Goal: Task Accomplishment & Management: Manage account settings

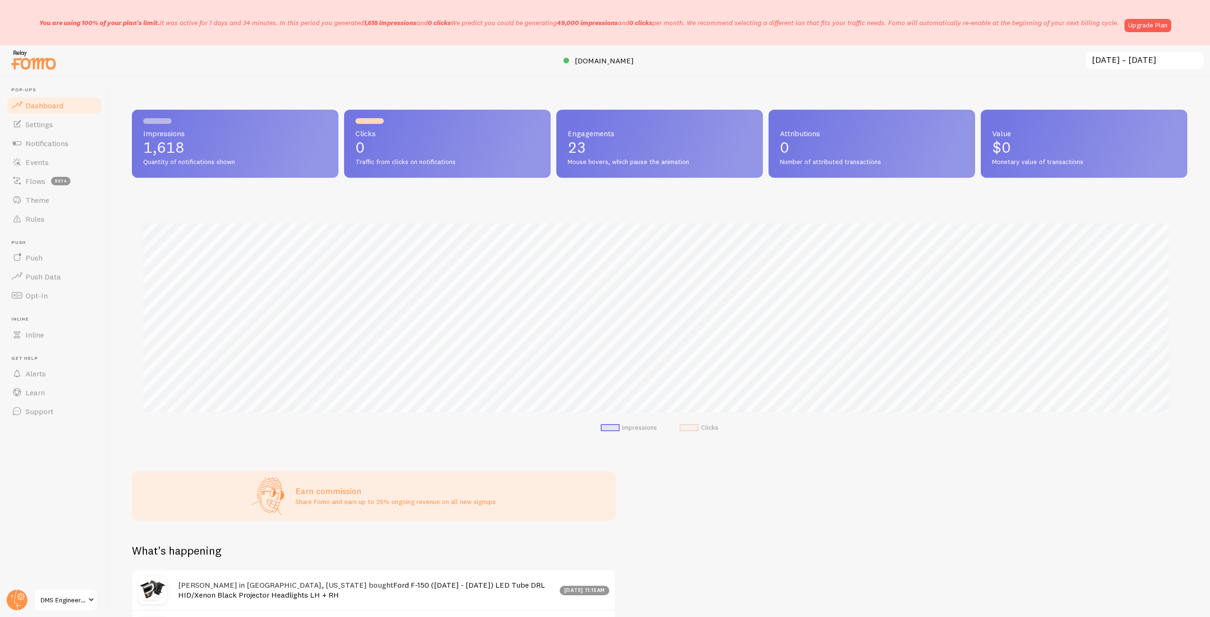
scroll to position [248, 1049]
click at [1144, 20] on link "Upgrade Plan" at bounding box center [1148, 25] width 47 height 13
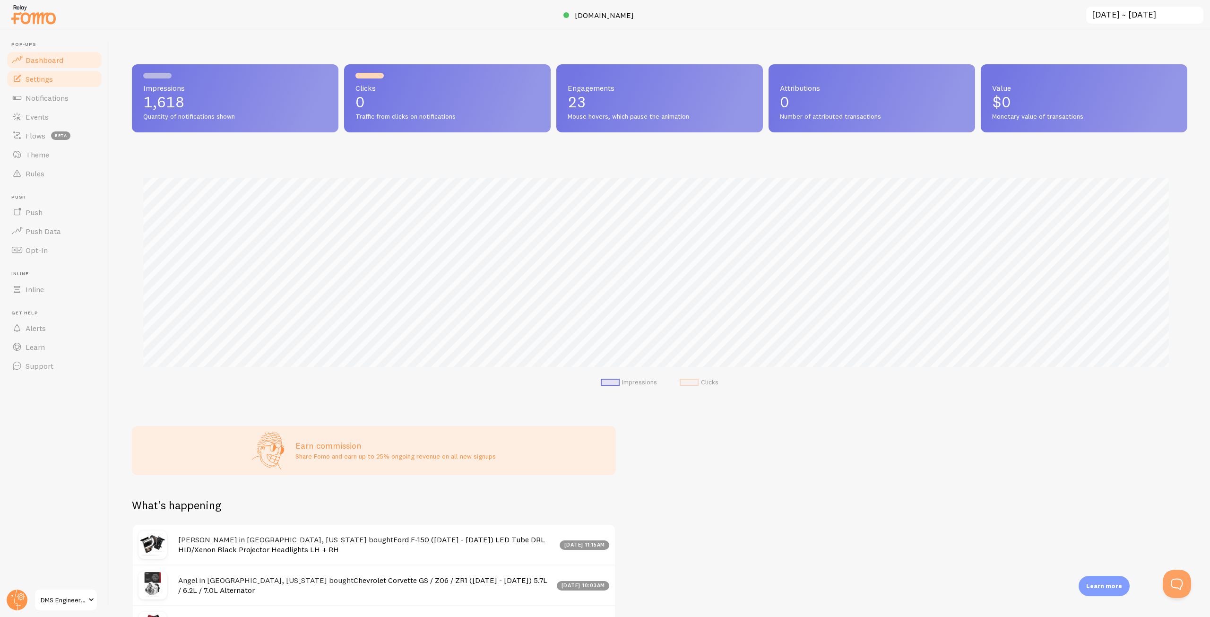
click at [52, 79] on span "Settings" at bounding box center [39, 78] width 27 height 9
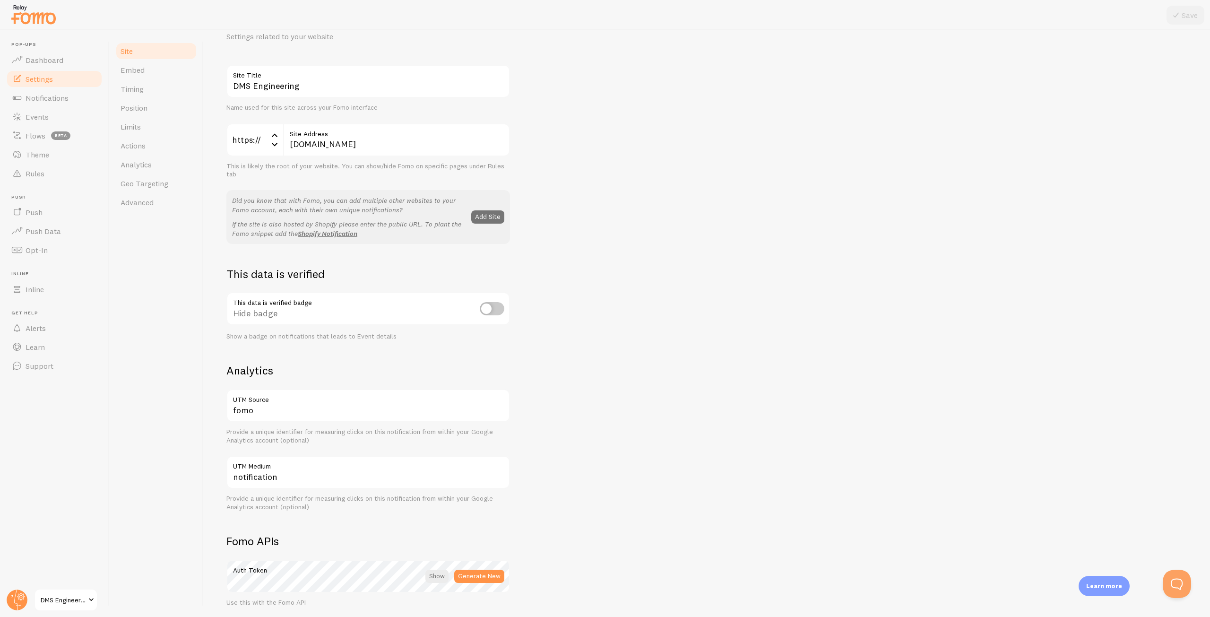
scroll to position [95, 0]
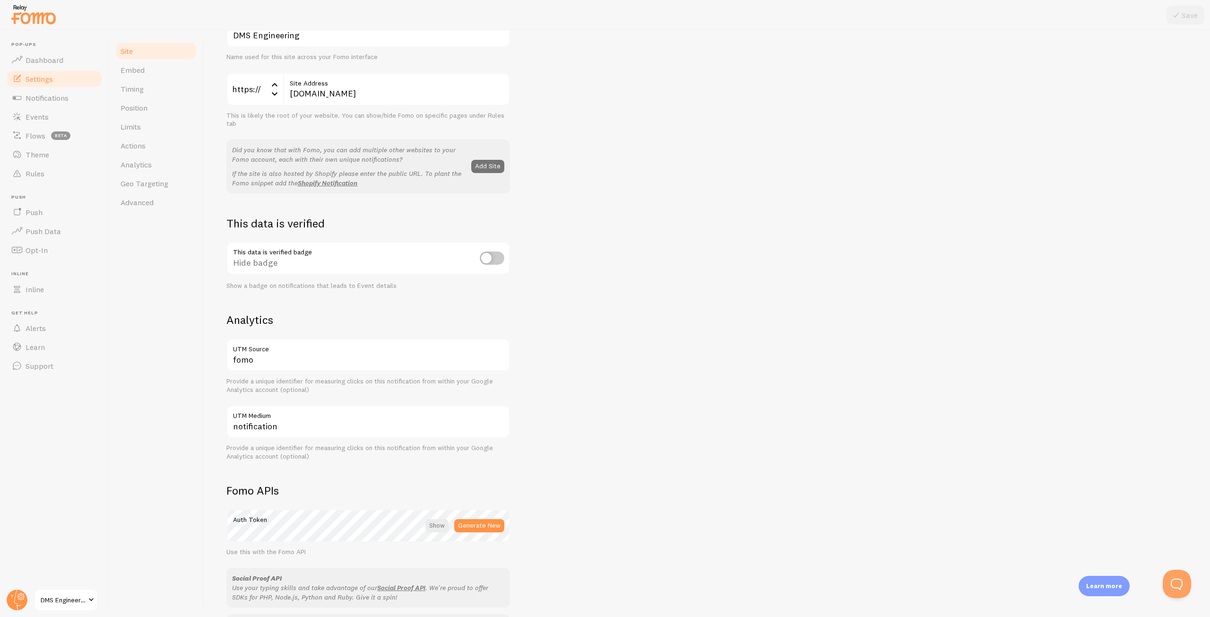
click at [59, 596] on span "DMS Engineering" at bounding box center [63, 599] width 45 height 11
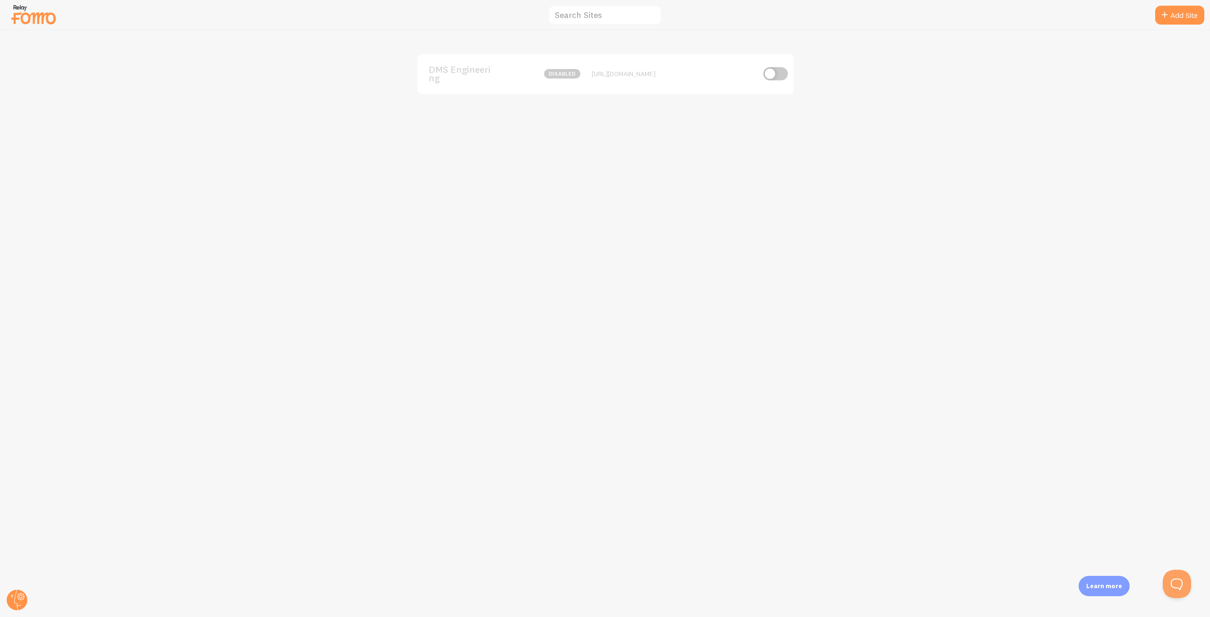
drag, startPoint x: 596, startPoint y: 75, endPoint x: 661, endPoint y: 74, distance: 65.2
click at [660, 74] on div "[URL][DOMAIN_NAME]" at bounding box center [673, 73] width 163 height 9
click at [685, 97] on div "DMS Engineering disabled [URL][DOMAIN_NAME]" at bounding box center [605, 323] width 1210 height 587
click at [780, 68] on input "checkbox" at bounding box center [776, 73] width 25 height 13
checkbox input "true"
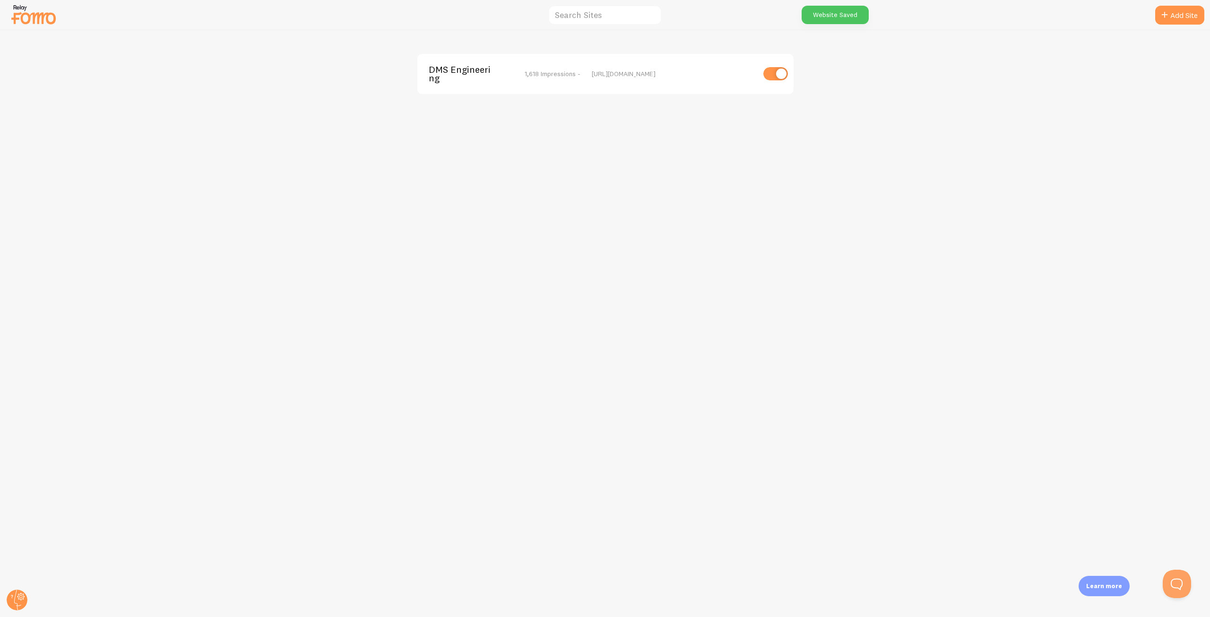
click at [837, 17] on div "Website Saved" at bounding box center [835, 15] width 67 height 18
drag, startPoint x: 983, startPoint y: 236, endPoint x: 1121, endPoint y: 24, distance: 253.0
click at [983, 234] on div "DMS Engineering 1,618 Impressions - [URL][DOMAIN_NAME]" at bounding box center [605, 323] width 1210 height 587
drag, startPoint x: 703, startPoint y: 186, endPoint x: 526, endPoint y: 188, distance: 177.3
click at [703, 186] on div "DMS Engineering 1,618 Impressions - [URL][DOMAIN_NAME]" at bounding box center [605, 323] width 1210 height 587
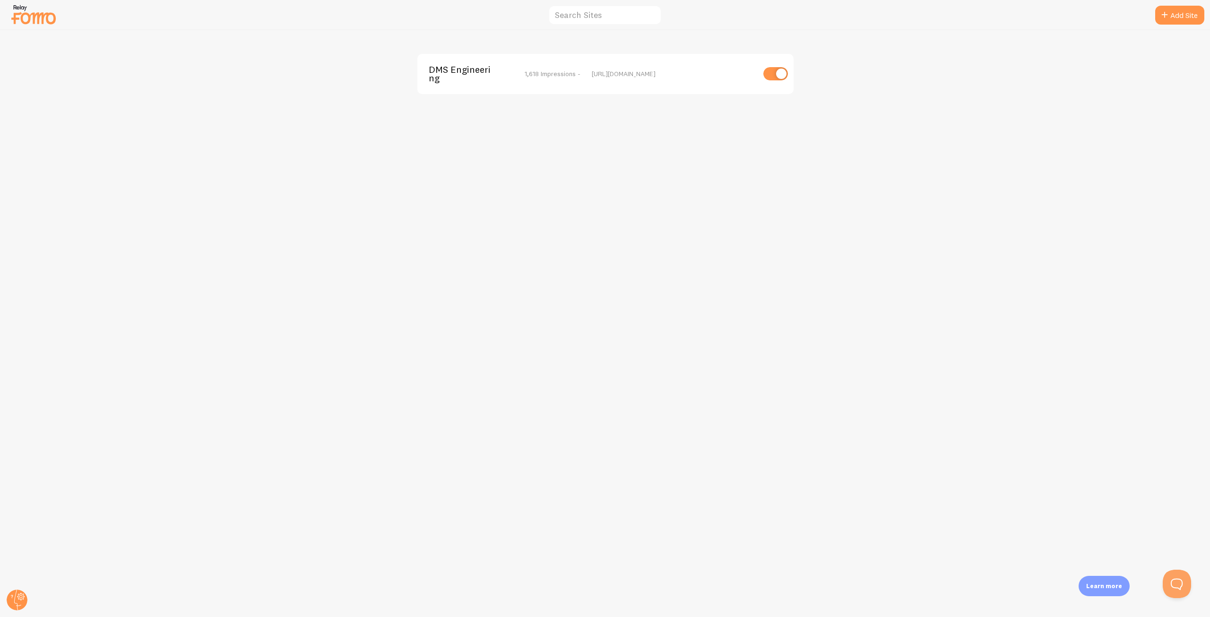
click at [23, 23] on img at bounding box center [33, 14] width 47 height 24
click at [27, 26] on img at bounding box center [33, 14] width 47 height 24
click at [949, 343] on div "DMS Engineering 1,618 Impressions - [URL][DOMAIN_NAME]" at bounding box center [605, 323] width 1210 height 587
click at [19, 601] on circle at bounding box center [17, 600] width 21 height 21
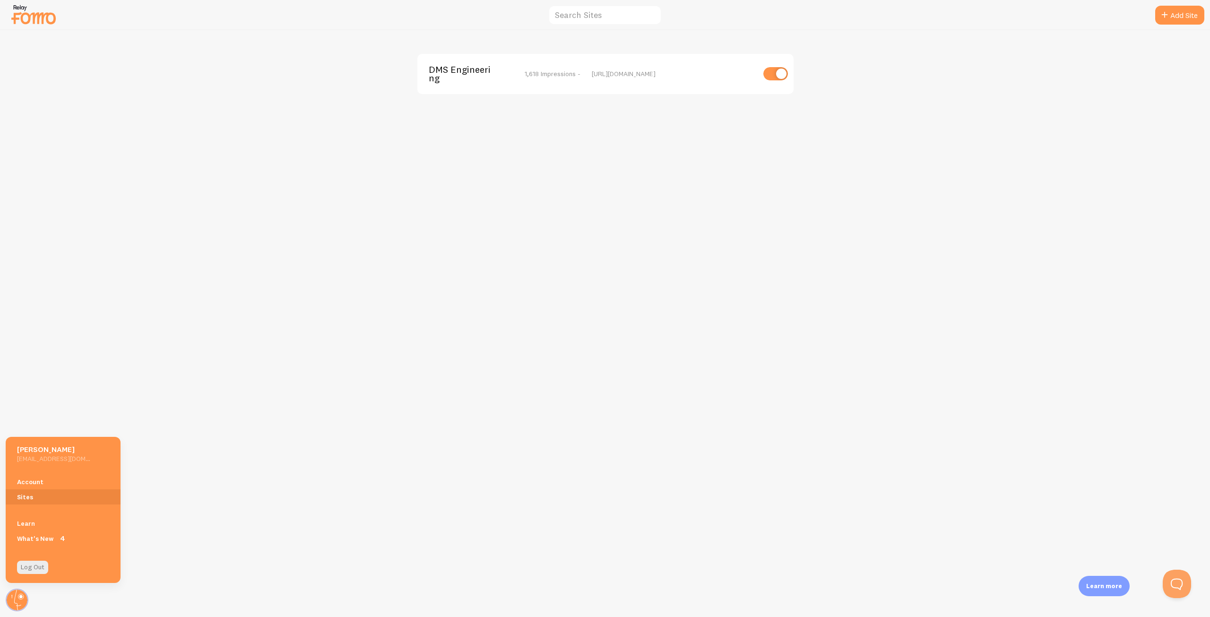
drag, startPoint x: 171, startPoint y: 338, endPoint x: 135, endPoint y: 161, distance: 180.4
click at [171, 337] on div "DMS Engineering 1,618 Impressions - [URL][DOMAIN_NAME]" at bounding box center [605, 323] width 1210 height 587
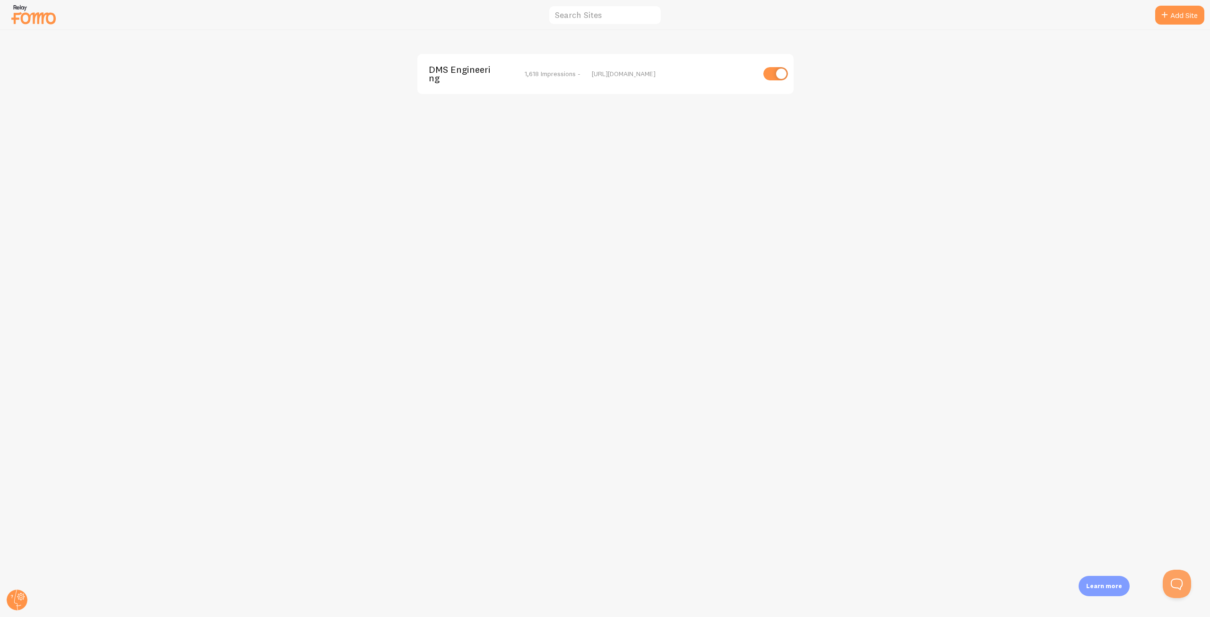
click at [35, 27] on div at bounding box center [33, 14] width 47 height 28
click at [32, 17] on img at bounding box center [33, 14] width 47 height 24
click at [455, 66] on span "DMS Engineering" at bounding box center [467, 73] width 76 height 17
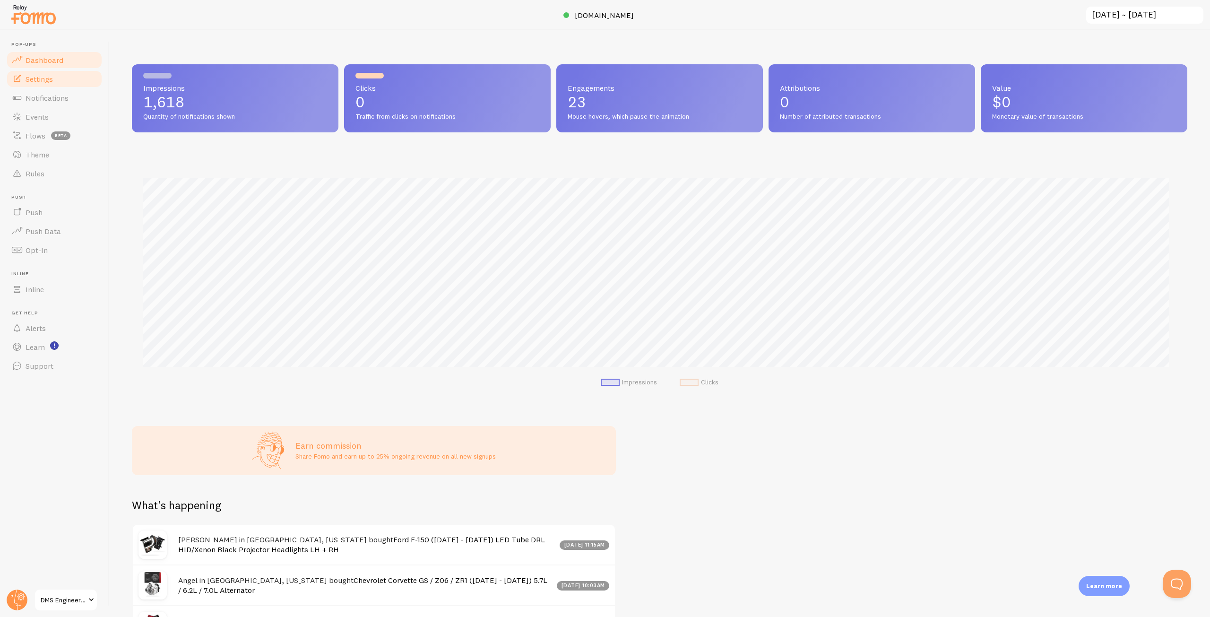
scroll to position [248, 1049]
click at [44, 98] on span "Notifications" at bounding box center [47, 97] width 43 height 9
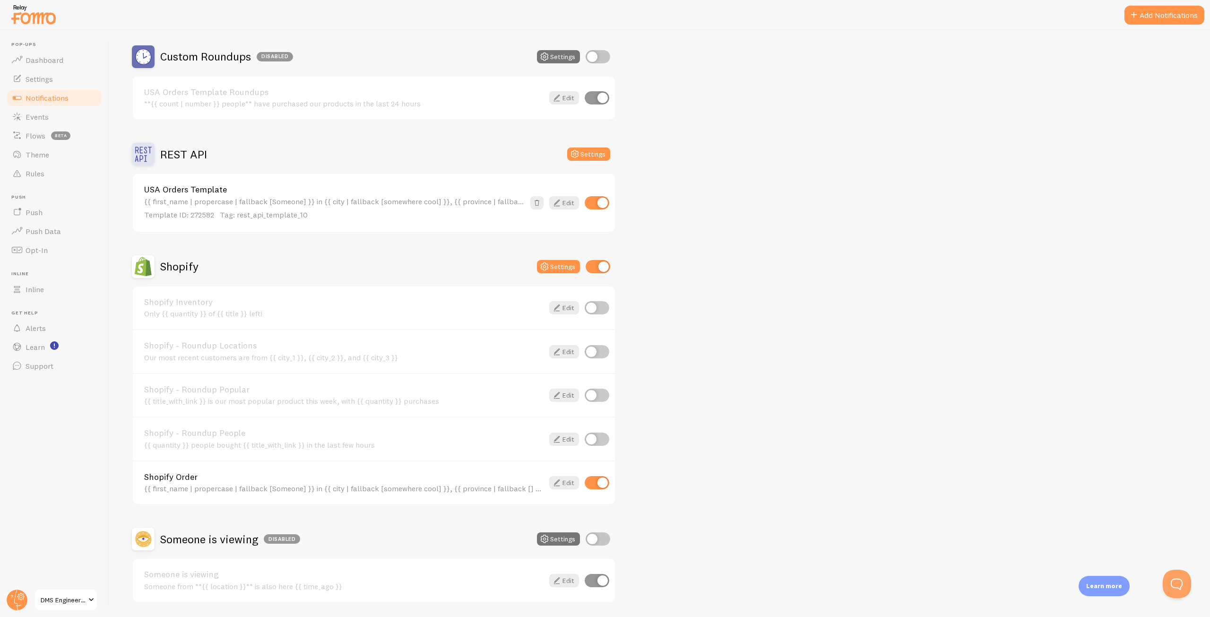
scroll to position [307, 0]
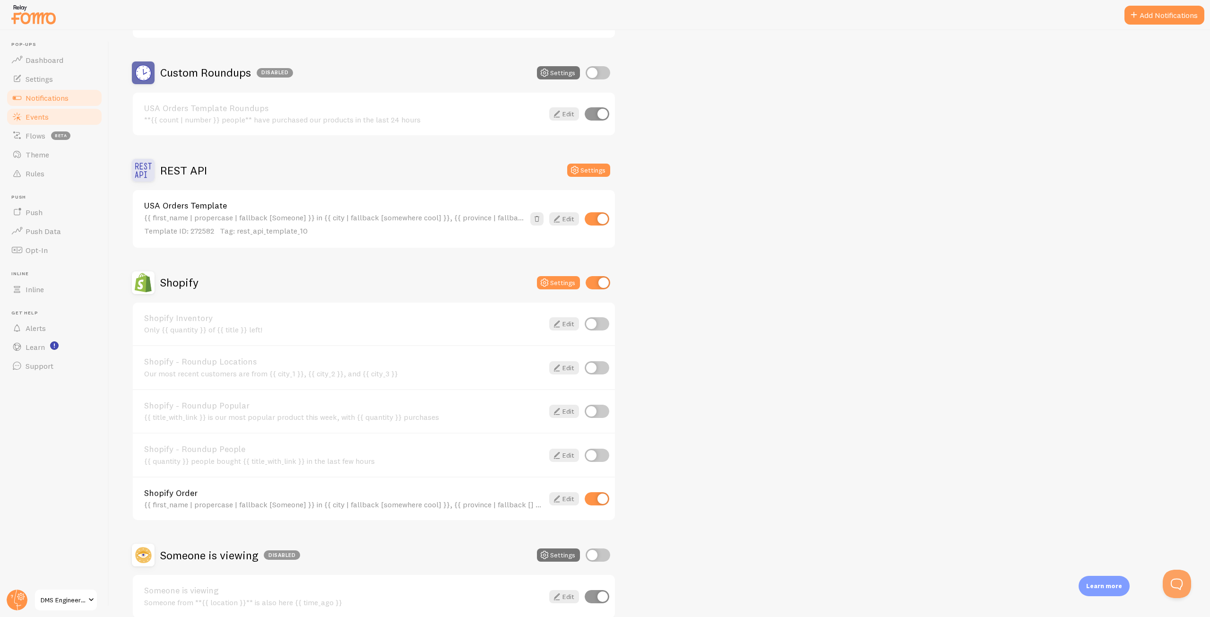
click at [39, 116] on span "Events" at bounding box center [37, 116] width 23 height 9
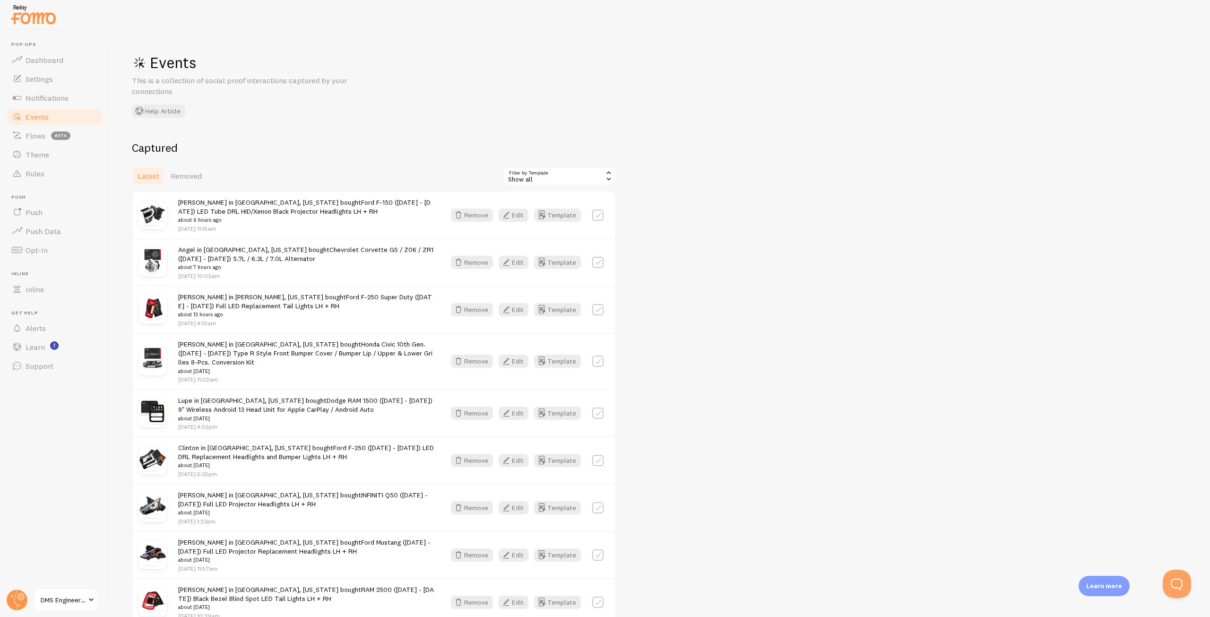
click at [555, 169] on div "Show all" at bounding box center [559, 175] width 113 height 19
click at [768, 223] on div "Captured Latest Removed Filter by Template all Show all Show all USA Orders Tem…" at bounding box center [660, 430] width 1056 height 581
click at [579, 191] on div "[PERSON_NAME] in [GEOGRAPHIC_DATA], [US_STATE] bought Ford F-150 ([DATE] - [DAT…" at bounding box center [374, 456] width 484 height 530
click at [580, 186] on div "Captured Latest Removed Filter by Template all Show all Show all USA Orders Tem…" at bounding box center [374, 430] width 484 height 581
click at [548, 181] on div "Show all" at bounding box center [559, 175] width 113 height 19
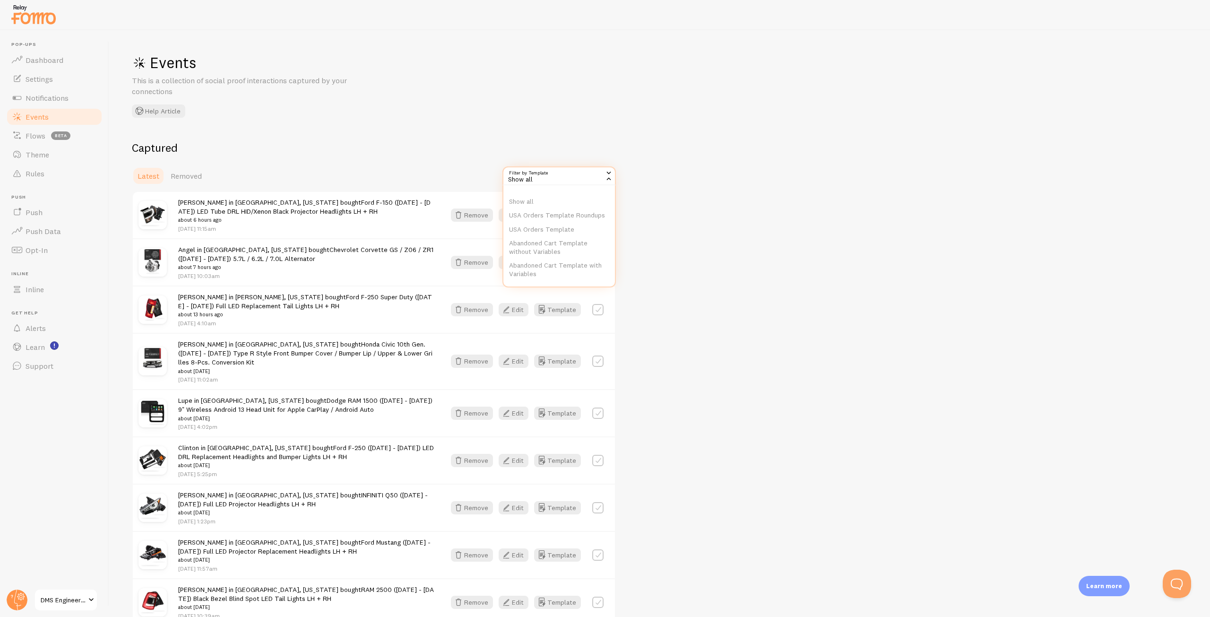
click at [550, 178] on div "Show all" at bounding box center [559, 175] width 113 height 19
click at [761, 238] on div "Captured Latest Removed Filter by Template all Show all Show all USA Orders Tem…" at bounding box center [660, 430] width 1056 height 581
click at [534, 182] on div "Show all" at bounding box center [559, 175] width 113 height 19
click at [540, 233] on li "USA Orders Template" at bounding box center [559, 230] width 112 height 14
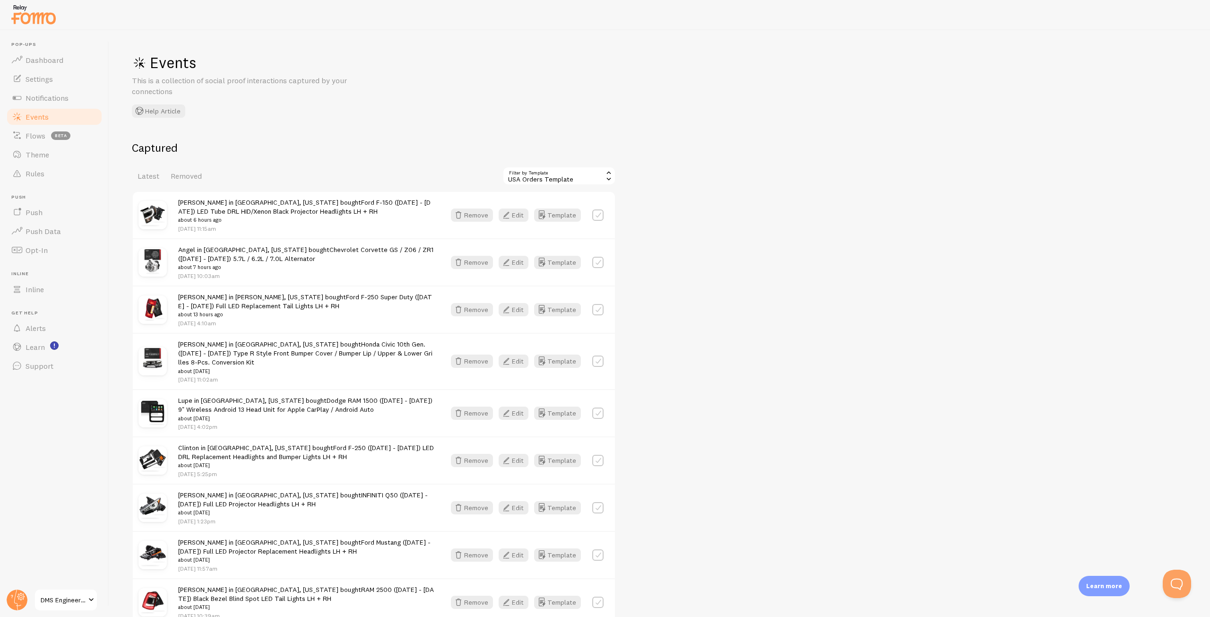
click at [543, 176] on div "USA Orders Template" at bounding box center [559, 175] width 113 height 19
click at [539, 212] on li "USA Orders Template Roundups" at bounding box center [559, 215] width 112 height 14
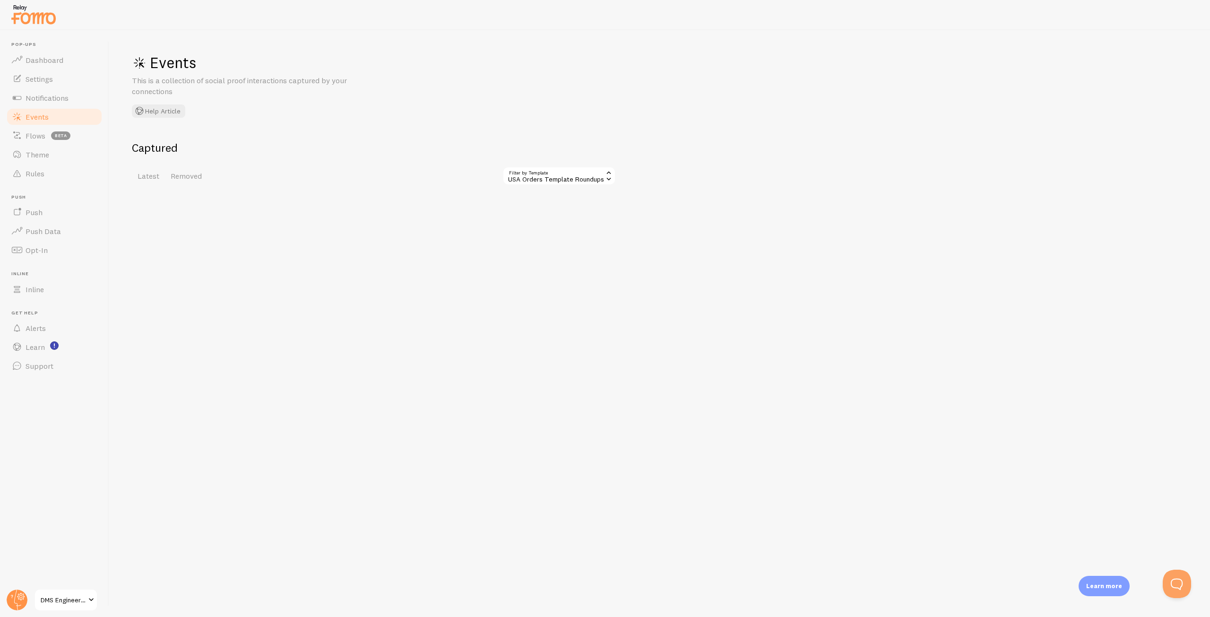
click at [550, 177] on div "USA Orders Template Roundups" at bounding box center [559, 175] width 113 height 19
click at [553, 237] on li "USA Orders Template" at bounding box center [559, 230] width 112 height 14
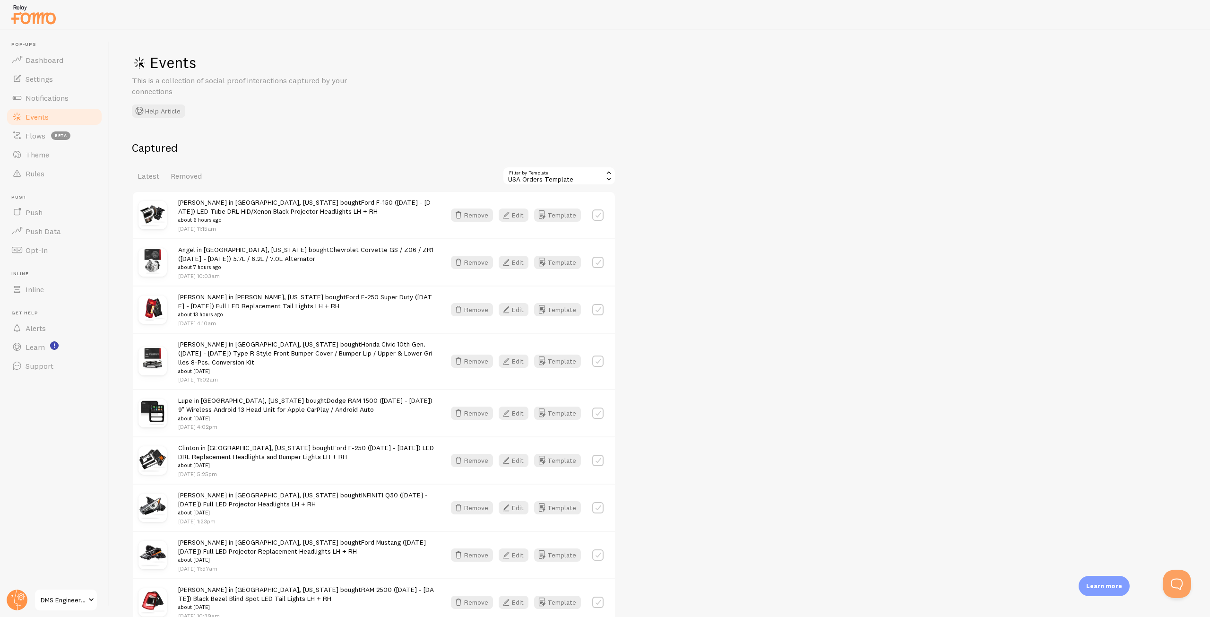
click at [573, 177] on div "USA Orders Template" at bounding box center [559, 175] width 113 height 19
click at [732, 270] on div "Captured Latest Removed Filter by Template 272582 [GEOGRAPHIC_DATA] Orders Temp…" at bounding box center [660, 430] width 1056 height 581
click at [47, 98] on span "Notifications" at bounding box center [47, 97] width 43 height 9
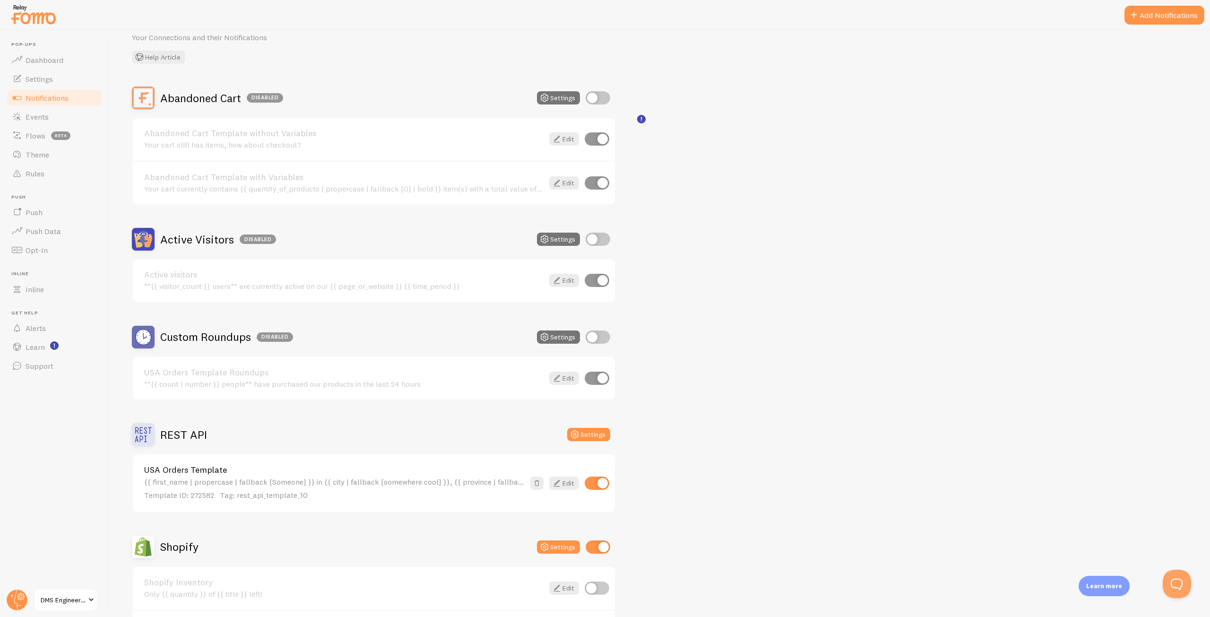
scroll to position [95, 0]
